Goal: Task Accomplishment & Management: Complete application form

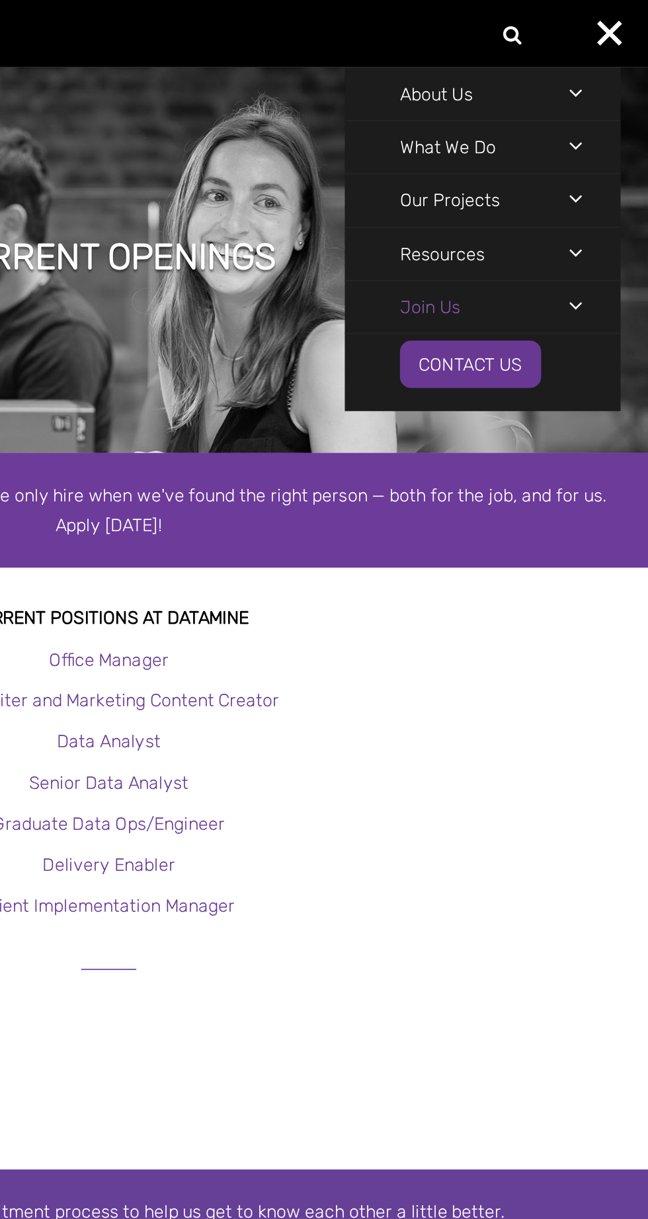
click at [533, 185] on link "Join Us" at bounding box center [516, 184] width 102 height 31
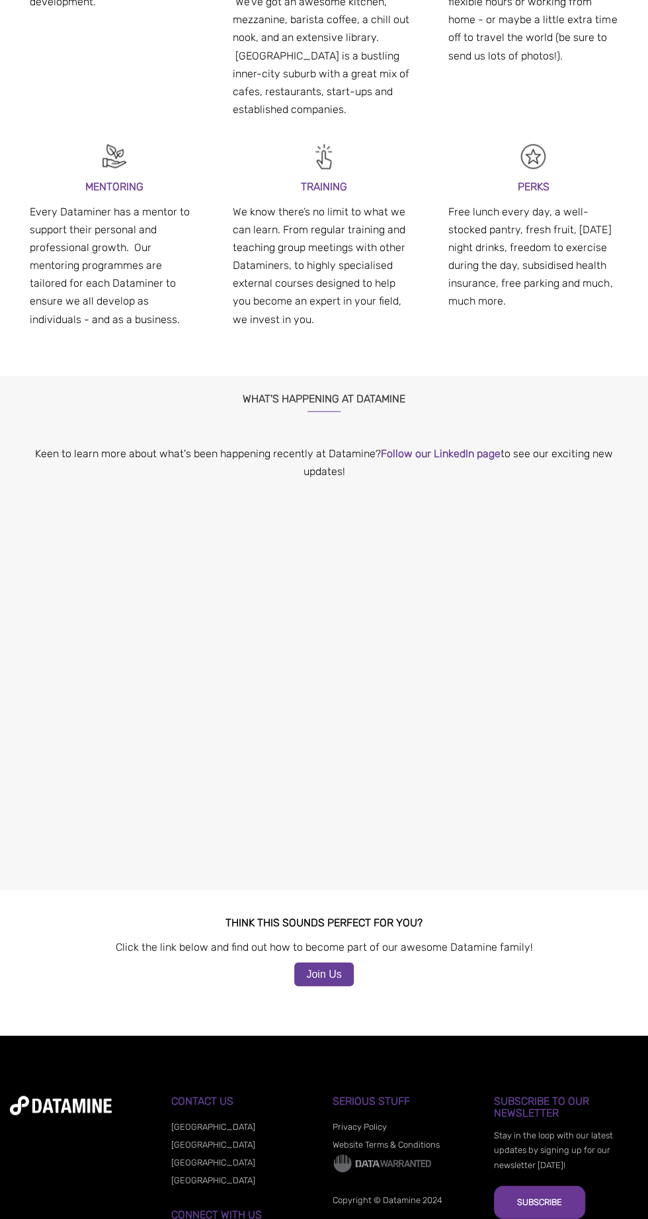
scroll to position [634, 0]
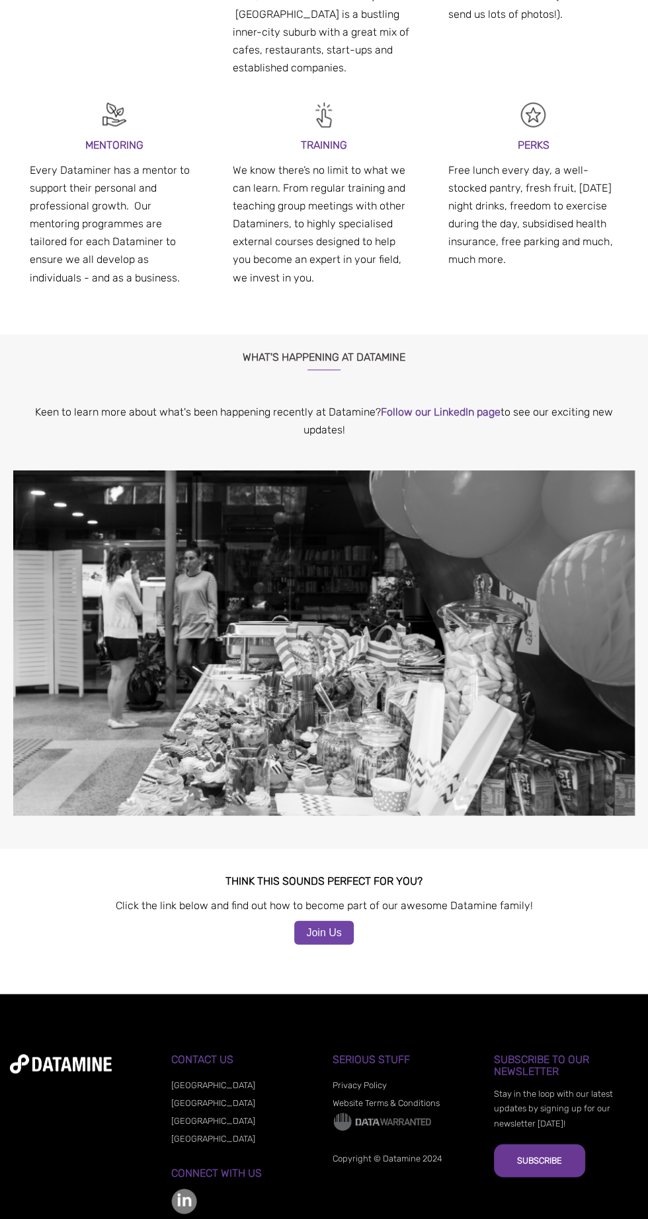
click at [337, 921] on link "Join Us" at bounding box center [323, 933] width 59 height 24
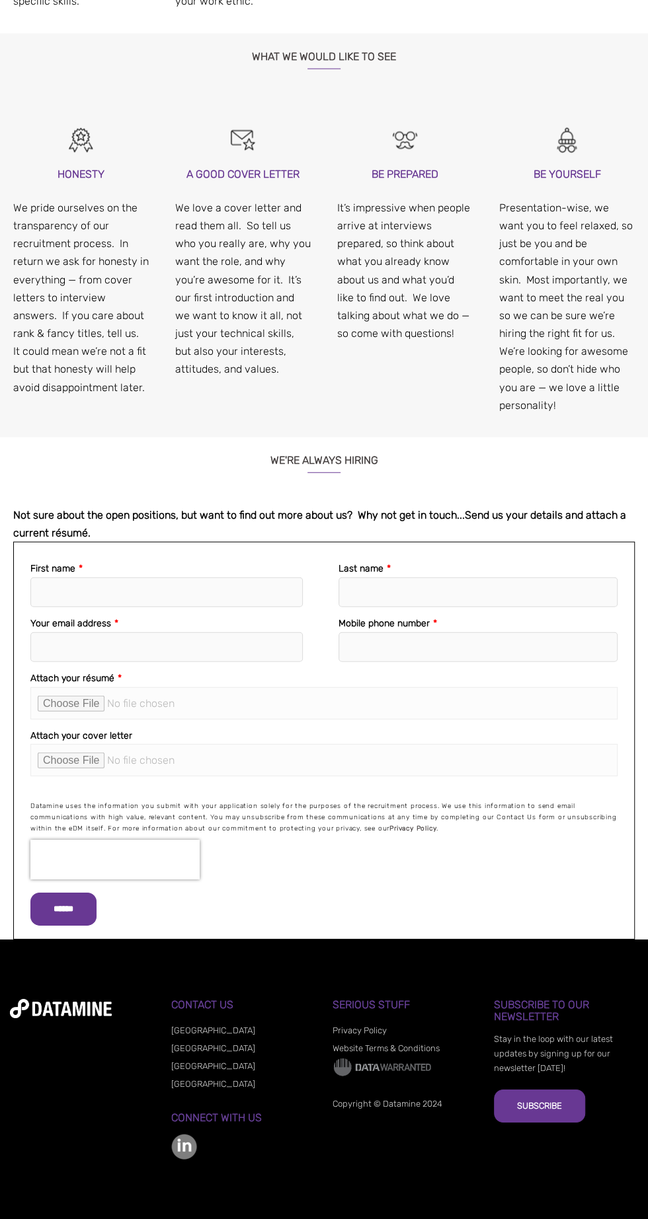
scroll to position [1351, 0]
